Goal: Information Seeking & Learning: Learn about a topic

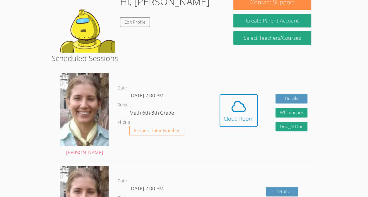
scroll to position [103, 0]
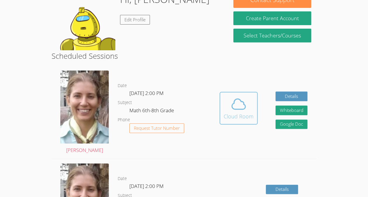
click at [245, 116] on div "Cloud Room" at bounding box center [239, 116] width 30 height 8
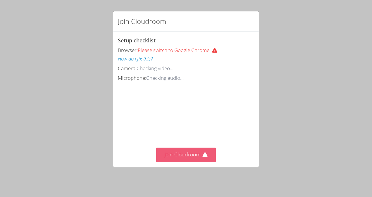
click at [184, 152] on button "Join Cloudroom" at bounding box center [186, 155] width 60 height 14
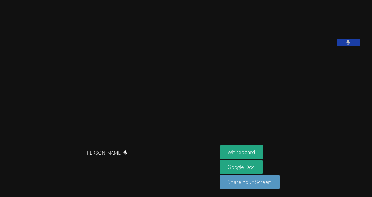
click at [348, 46] on button at bounding box center [348, 42] width 23 height 7
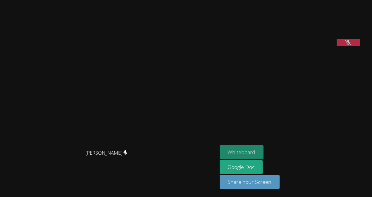
click at [258, 156] on button "Whiteboard" at bounding box center [242, 152] width 44 height 14
click at [360, 46] on button at bounding box center [348, 42] width 23 height 7
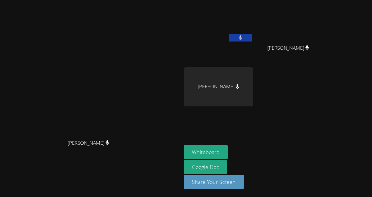
click at [252, 35] on button at bounding box center [240, 37] width 23 height 7
click at [325, 95] on div "Emanuel Hernández Cruz Genara Lopez Ramirez Genara Lopez Ramirez Lauren Vargas …" at bounding box center [255, 66] width 142 height 128
click at [252, 41] on button at bounding box center [240, 37] width 23 height 7
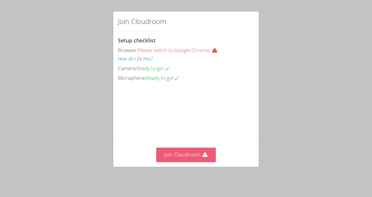
click at [188, 156] on button "Join Cloudroom" at bounding box center [186, 155] width 60 height 14
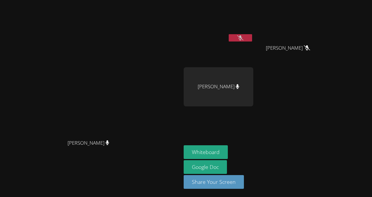
click at [244, 37] on icon at bounding box center [240, 37] width 6 height 5
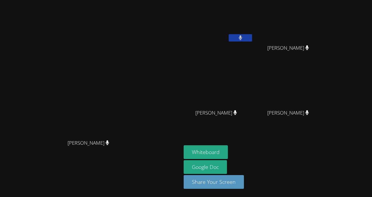
click at [325, 86] on video at bounding box center [291, 86] width 70 height 39
click at [325, 99] on video at bounding box center [291, 86] width 70 height 39
click at [253, 81] on video at bounding box center [219, 86] width 70 height 39
click at [252, 37] on button at bounding box center [240, 37] width 23 height 7
click at [253, 51] on div "[PERSON_NAME]" at bounding box center [219, 33] width 70 height 63
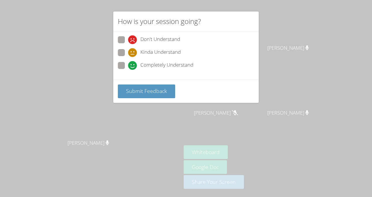
click at [155, 53] on span "Kinda Understand" at bounding box center [160, 52] width 40 height 9
click at [133, 53] on input "Kinda Understand" at bounding box center [130, 51] width 5 height 5
radio input "true"
click at [155, 95] on button "Submit Feedback" at bounding box center [146, 92] width 57 height 14
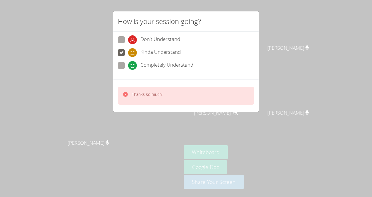
click at [322, 94] on div "How is your session going? Don't Understand Kinda Understand Completely Underst…" at bounding box center [186, 98] width 372 height 197
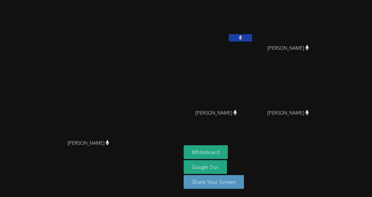
click at [252, 39] on button at bounding box center [240, 37] width 23 height 7
click at [252, 40] on button at bounding box center [240, 37] width 23 height 7
click at [252, 38] on button at bounding box center [240, 37] width 23 height 7
click at [252, 40] on button at bounding box center [240, 37] width 23 height 7
click at [252, 35] on button at bounding box center [240, 37] width 23 height 7
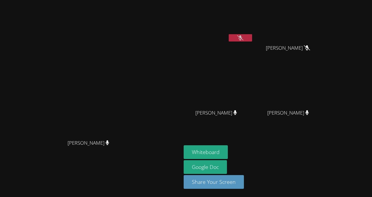
click at [253, 34] on video at bounding box center [219, 21] width 70 height 39
drag, startPoint x: 284, startPoint y: 36, endPoint x: 277, endPoint y: 35, distance: 6.5
click at [252, 35] on button at bounding box center [240, 37] width 23 height 7
click at [242, 38] on icon at bounding box center [241, 37] width 4 height 5
click at [252, 40] on button at bounding box center [240, 37] width 23 height 7
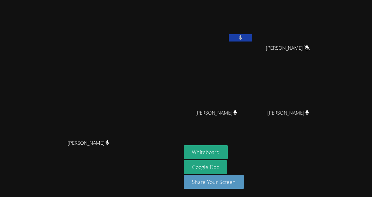
click at [243, 37] on icon at bounding box center [241, 37] width 4 height 5
